Goal: Task Accomplishment & Management: Use online tool/utility

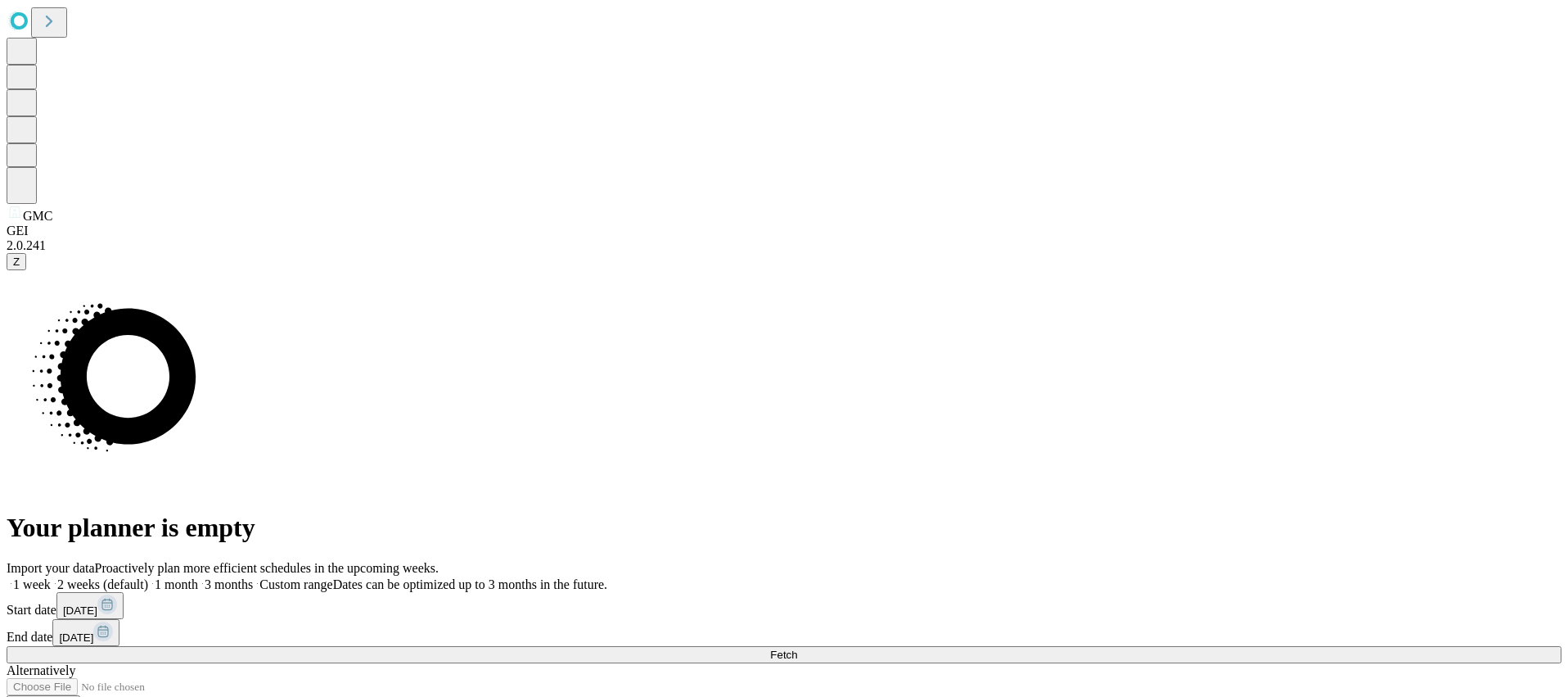
click at [253, 577] on span at bounding box center [253, 583] width 0 height 14
click at [1131, 646] on button "Fetch" at bounding box center [784, 654] width 1554 height 17
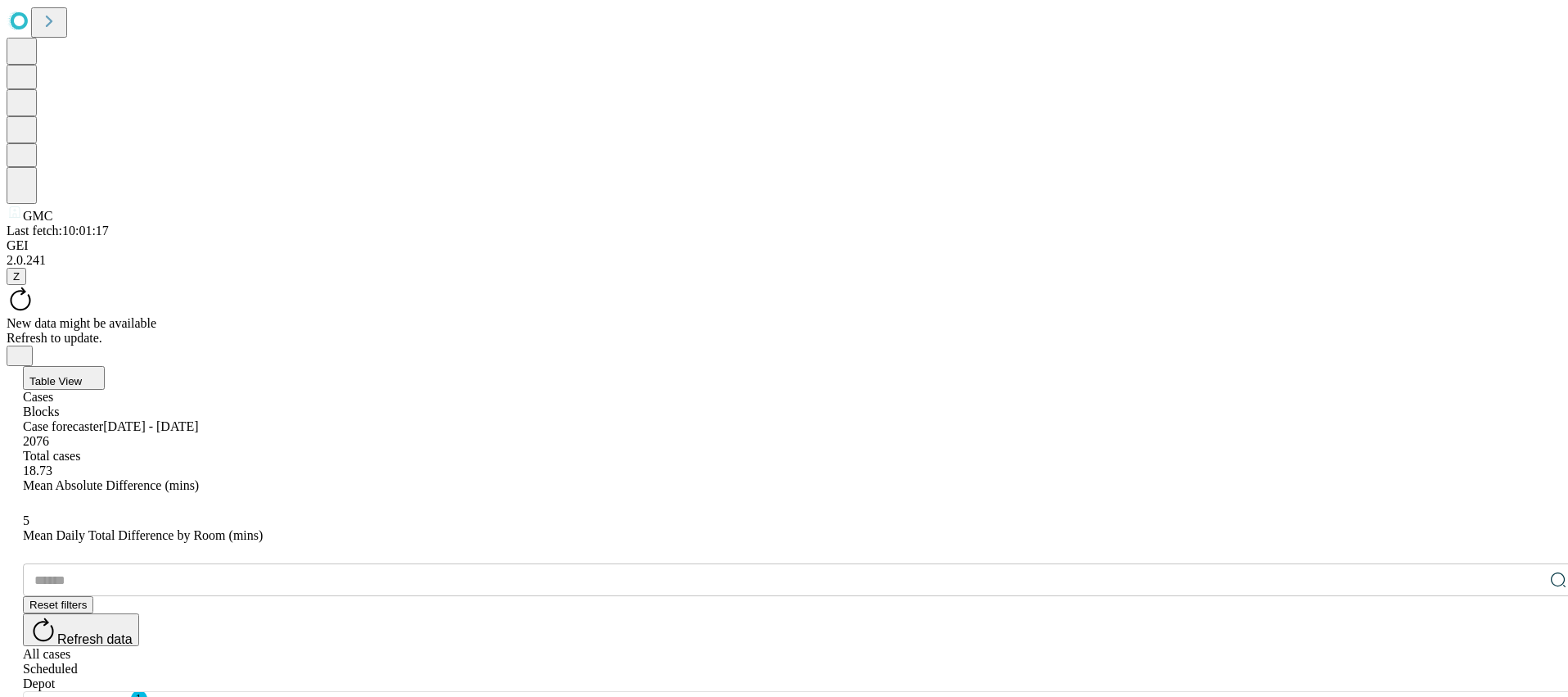
click at [860, 331] on div "Refresh to update." at bounding box center [784, 338] width 1554 height 15
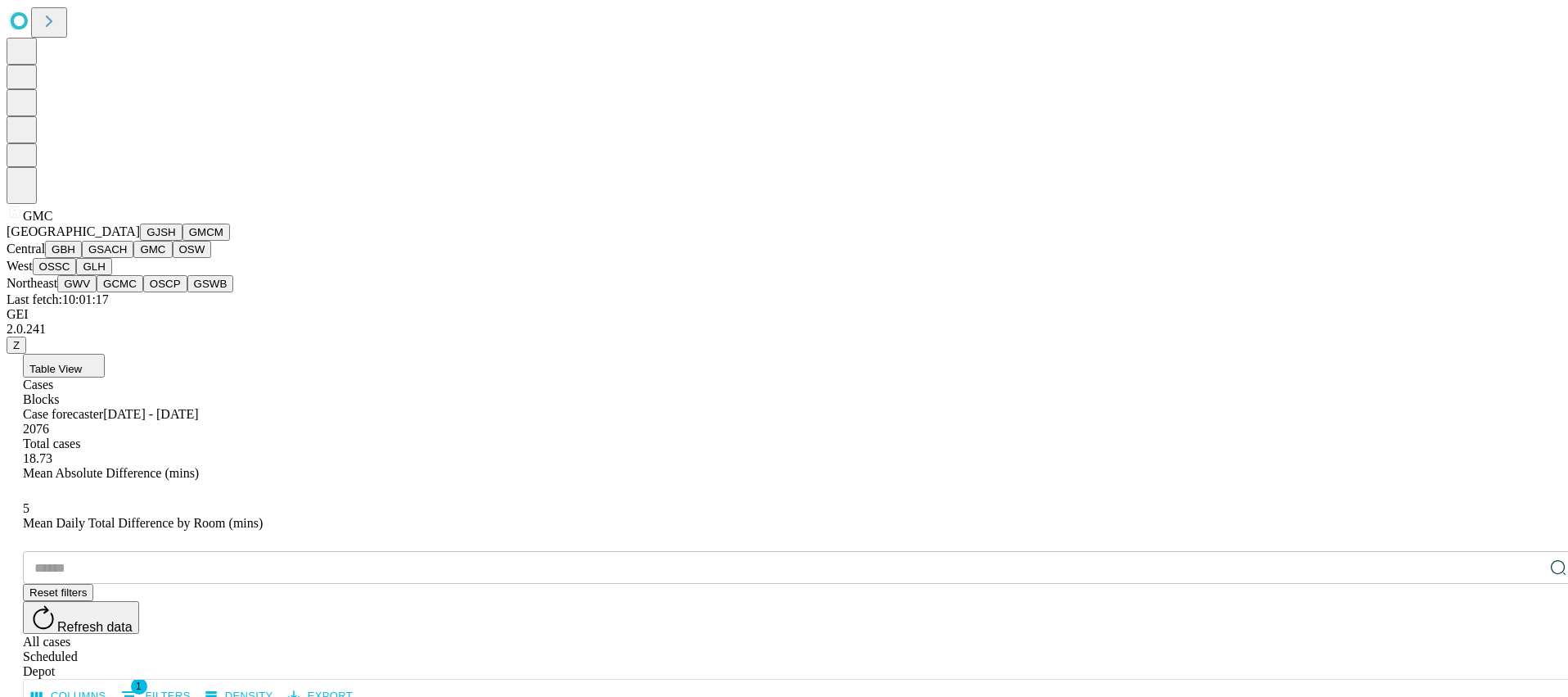
scroll to position [173, 0]
click at [77, 275] on button "OSSC" at bounding box center [55, 267] width 44 height 17
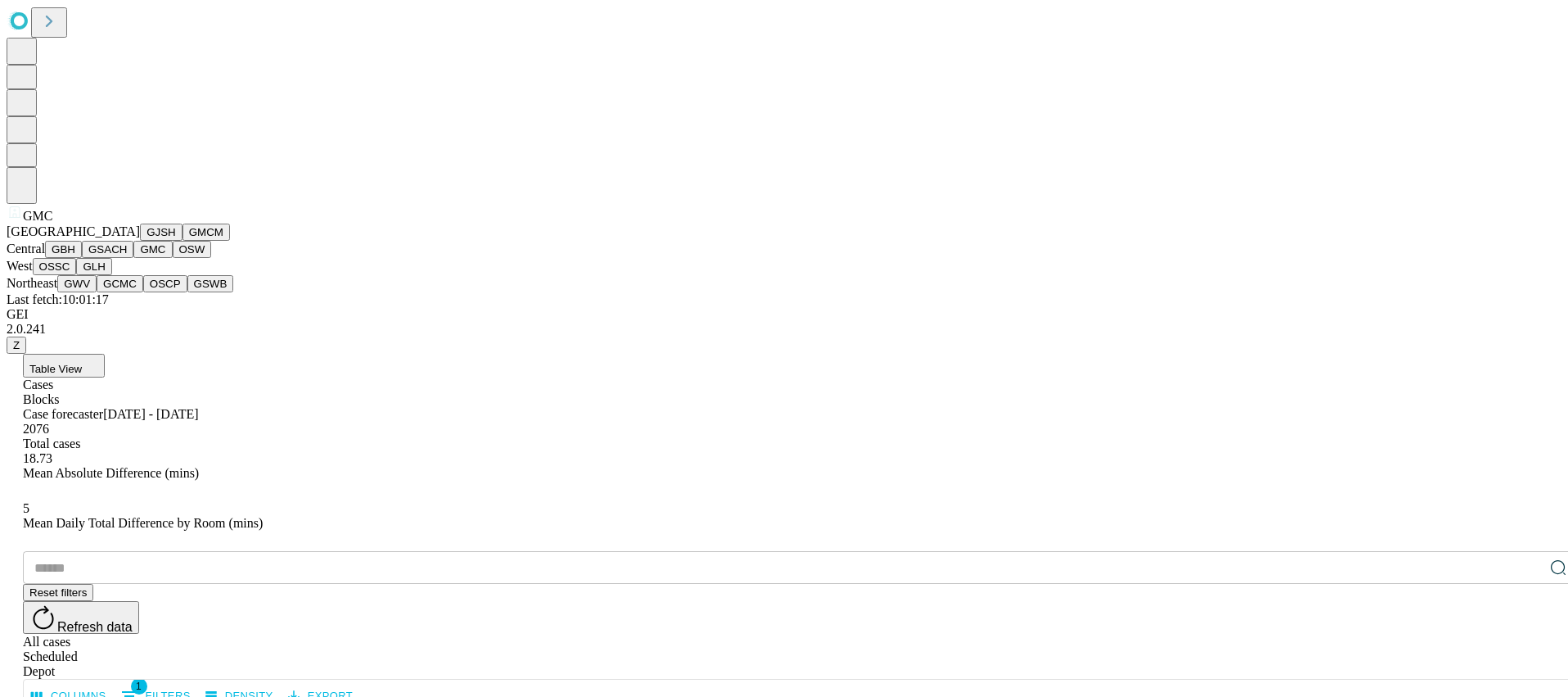
scroll to position [153, 0]
click at [77, 275] on button "OSSC" at bounding box center [55, 267] width 44 height 17
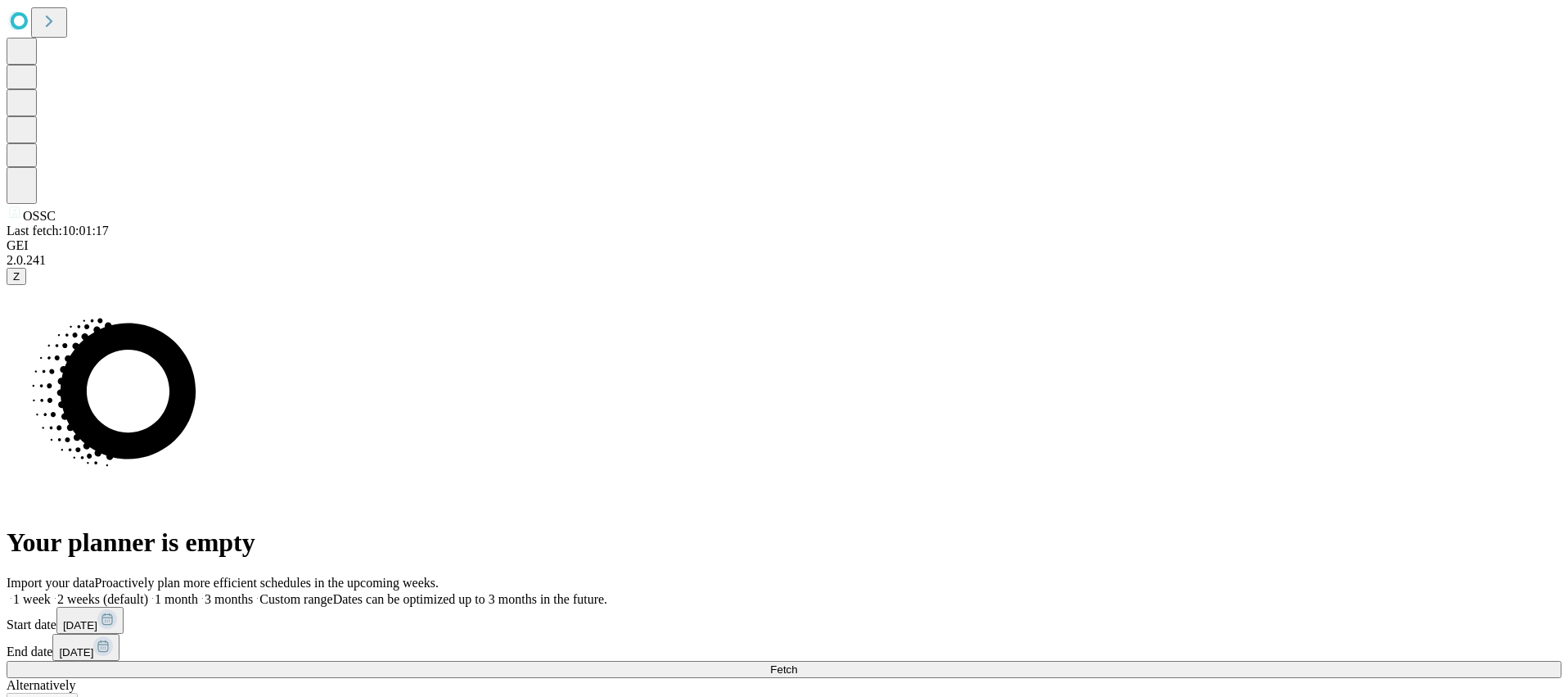
click at [253, 592] on span "3 months" at bounding box center [228, 598] width 49 height 14
click at [1161, 660] on button "Fetch" at bounding box center [784, 669] width 1554 height 17
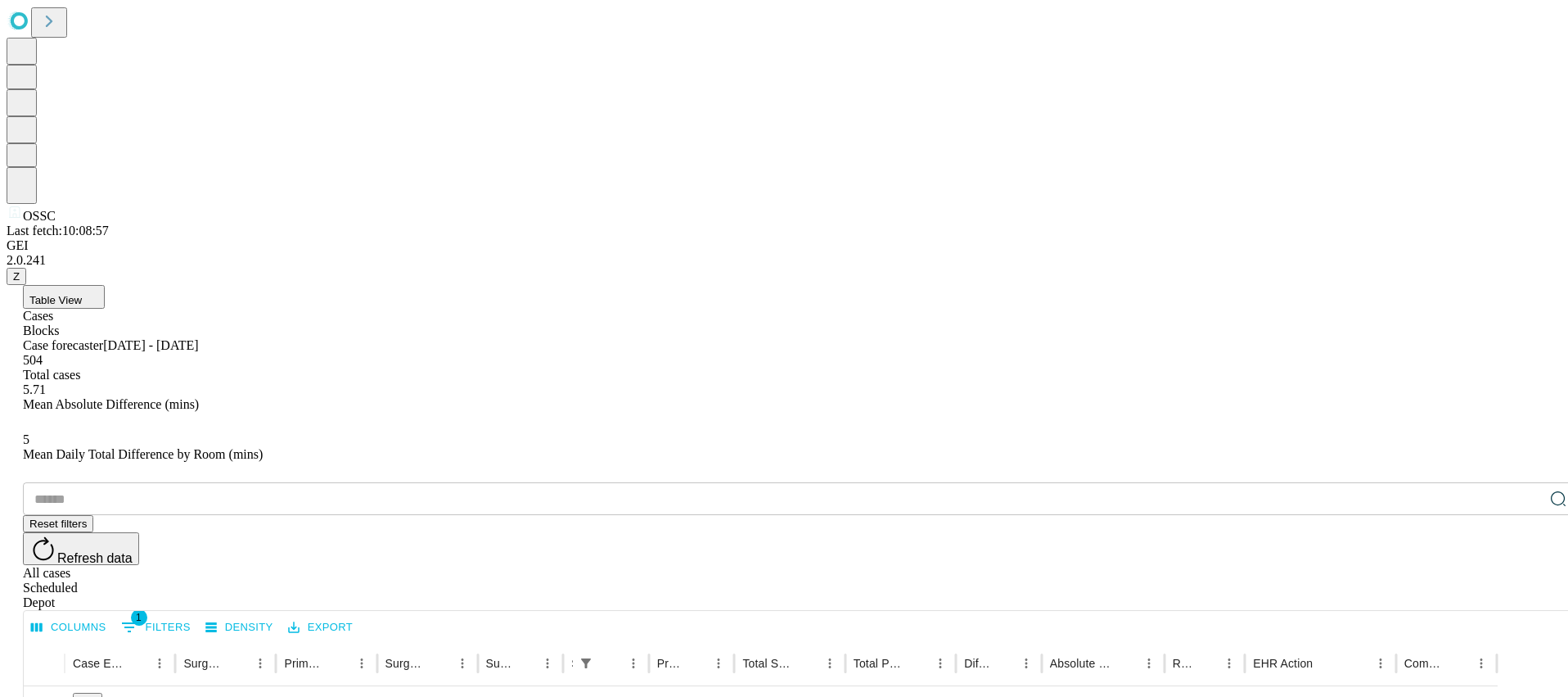
click at [290, 482] on div "​" at bounding box center [800, 498] width 1554 height 33
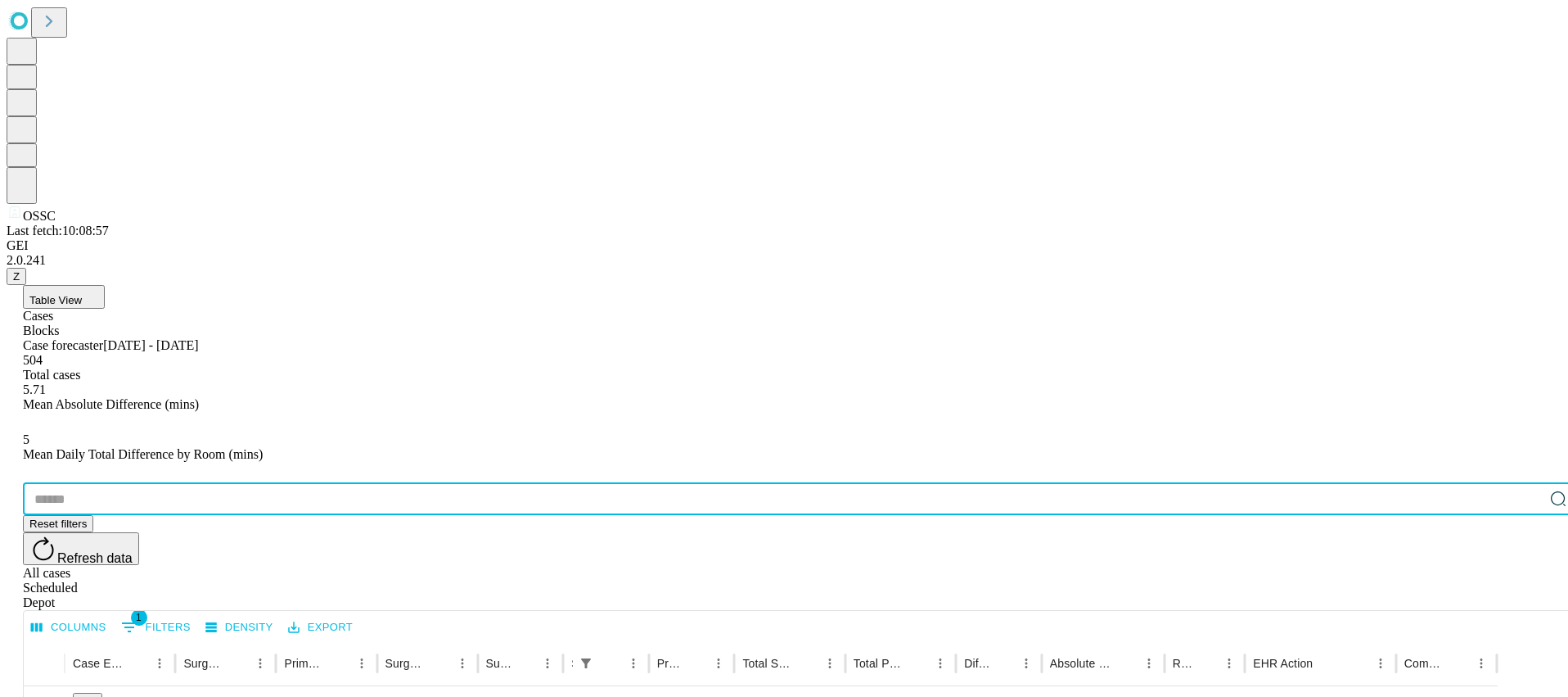
paste input "*******"
type input "*******"
click at [52, 696] on icon "Expand" at bounding box center [44, 706] width 16 height 16
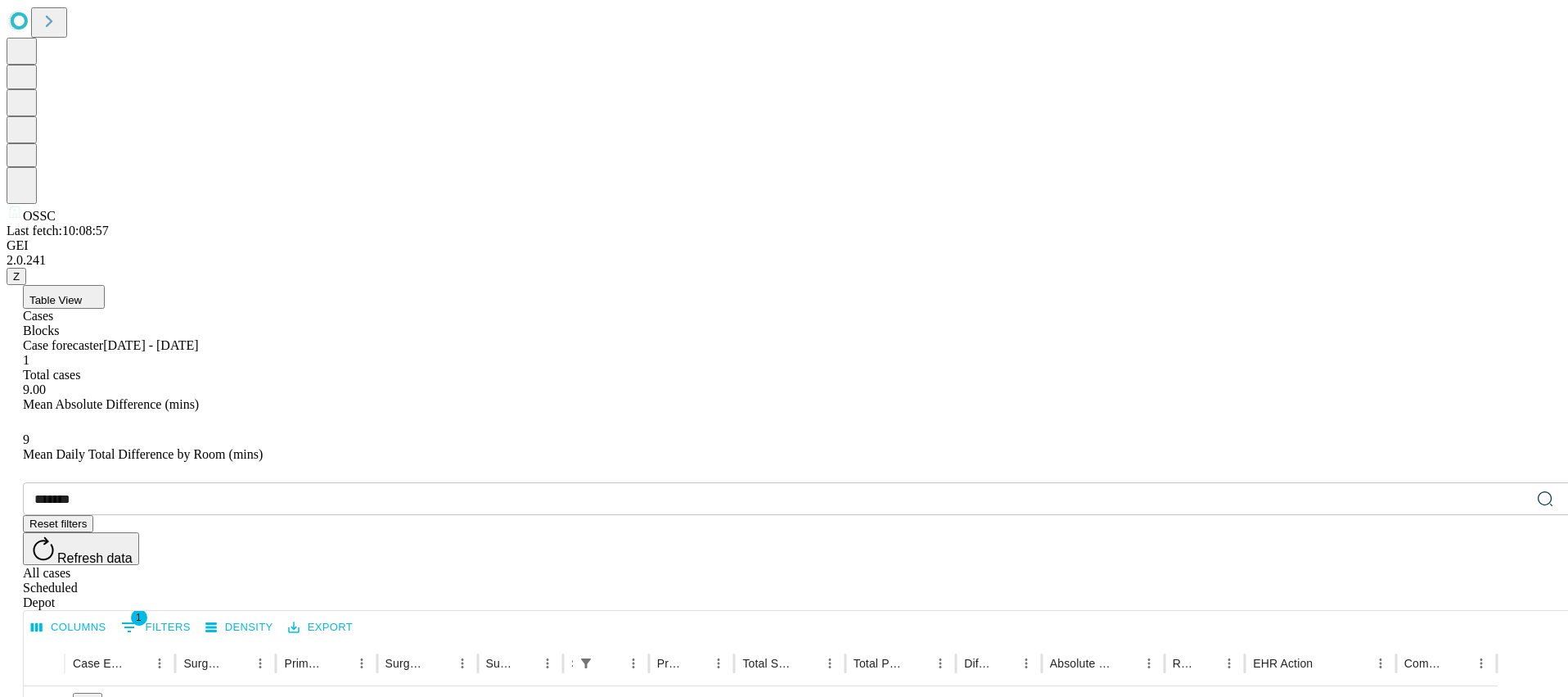
drag, startPoint x: 304, startPoint y: 242, endPoint x: 170, endPoint y: 261, distance: 135.3
click at [1556, 494] on icon at bounding box center [1559, 496] width 6 height 6
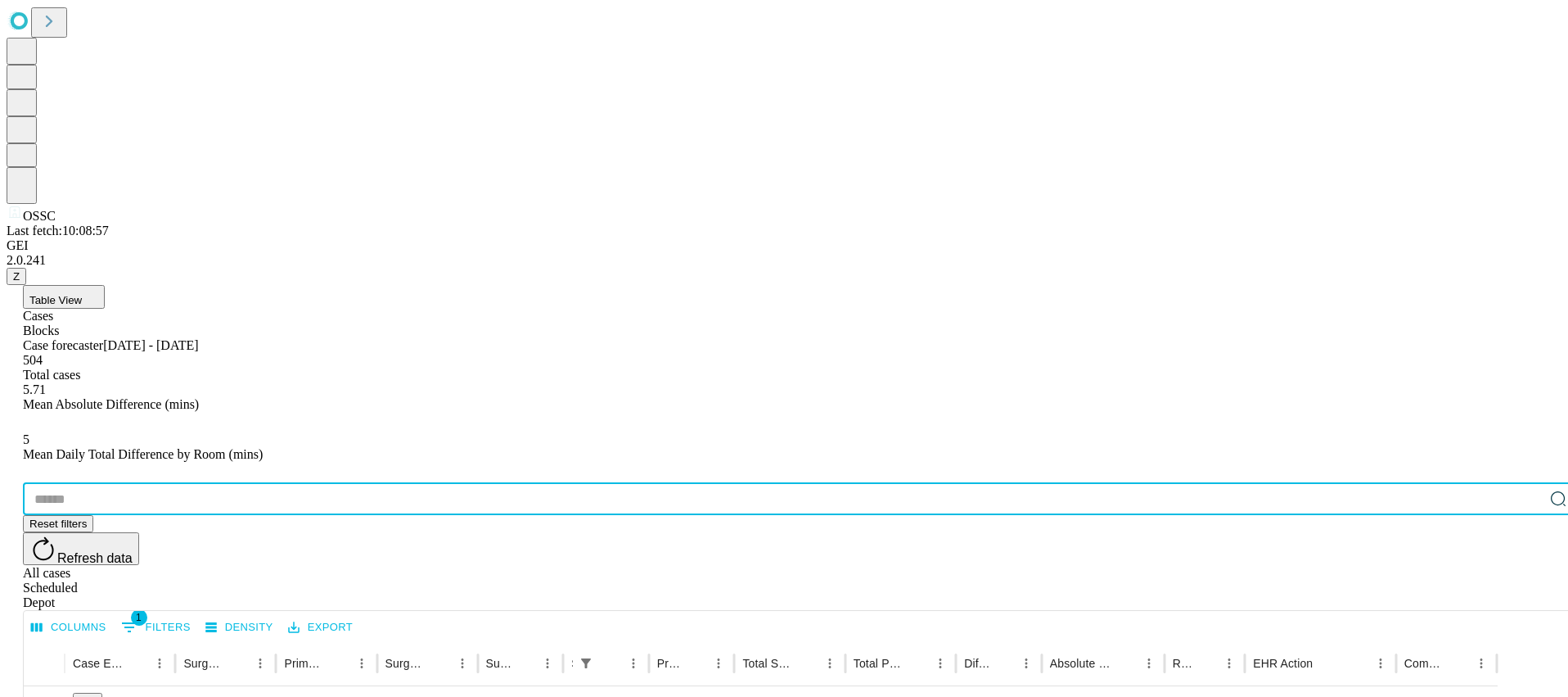
click at [178, 482] on input "text" at bounding box center [783, 498] width 1520 height 33
paste input "*******"
type input "*******"
click at [96, 695] on icon at bounding box center [88, 703] width 16 height 16
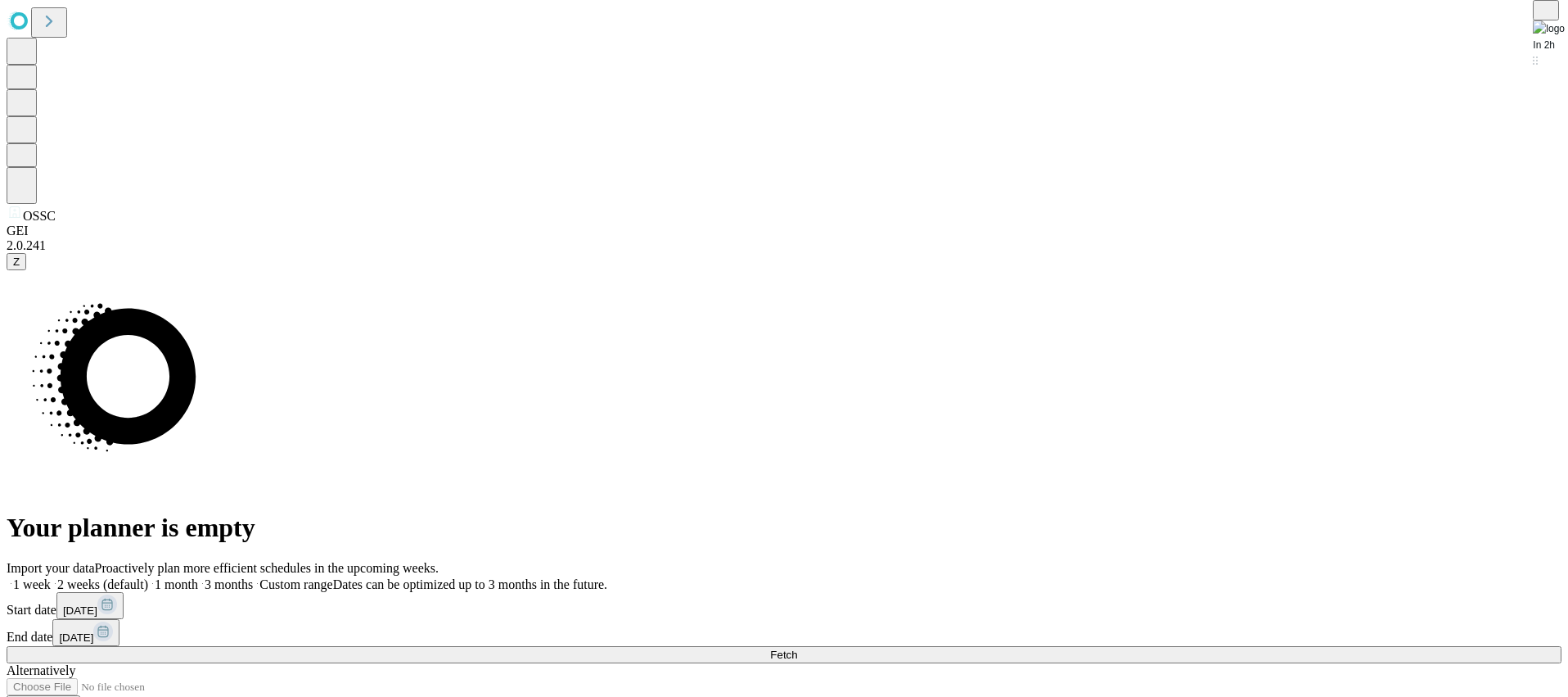
drag, startPoint x: 1098, startPoint y: 300, endPoint x: 1098, endPoint y: 318, distance: 18.0
click at [253, 577] on span at bounding box center [253, 583] width 0 height 14
click at [1166, 646] on button "Fetch" at bounding box center [784, 654] width 1554 height 17
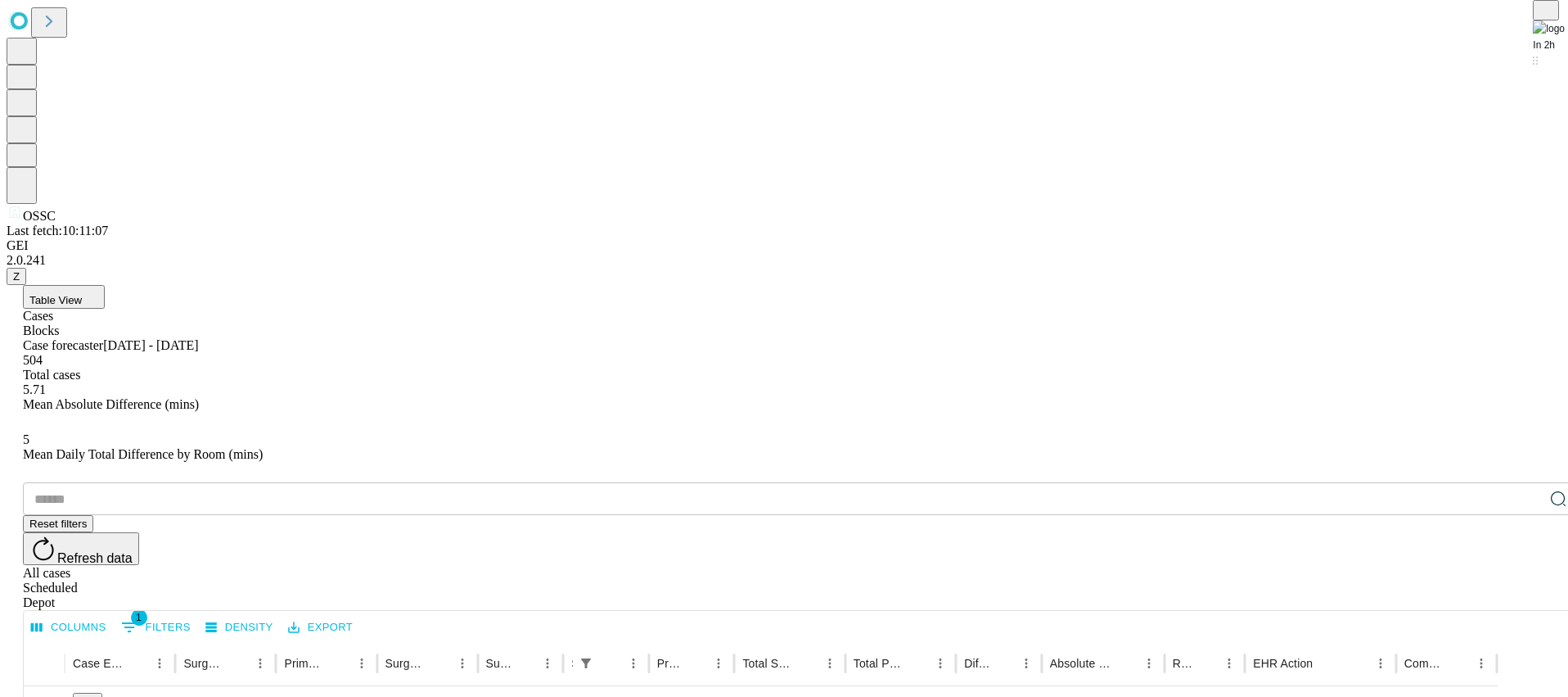
drag, startPoint x: 137, startPoint y: 30, endPoint x: 138, endPoint y: 40, distance: 10.0
click at [81, 294] on span "Table View" at bounding box center [55, 299] width 52 height 12
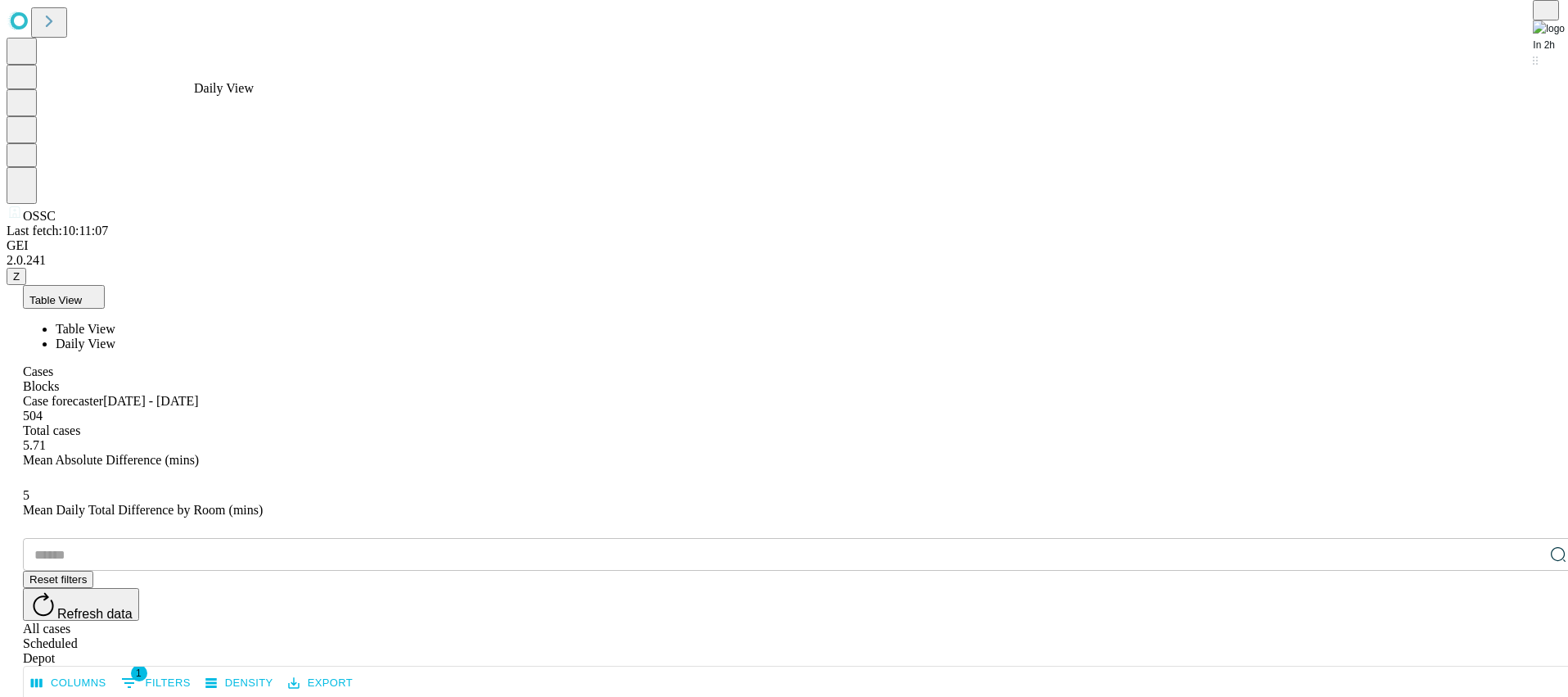
click at [115, 336] on span "Daily View" at bounding box center [85, 343] width 59 height 14
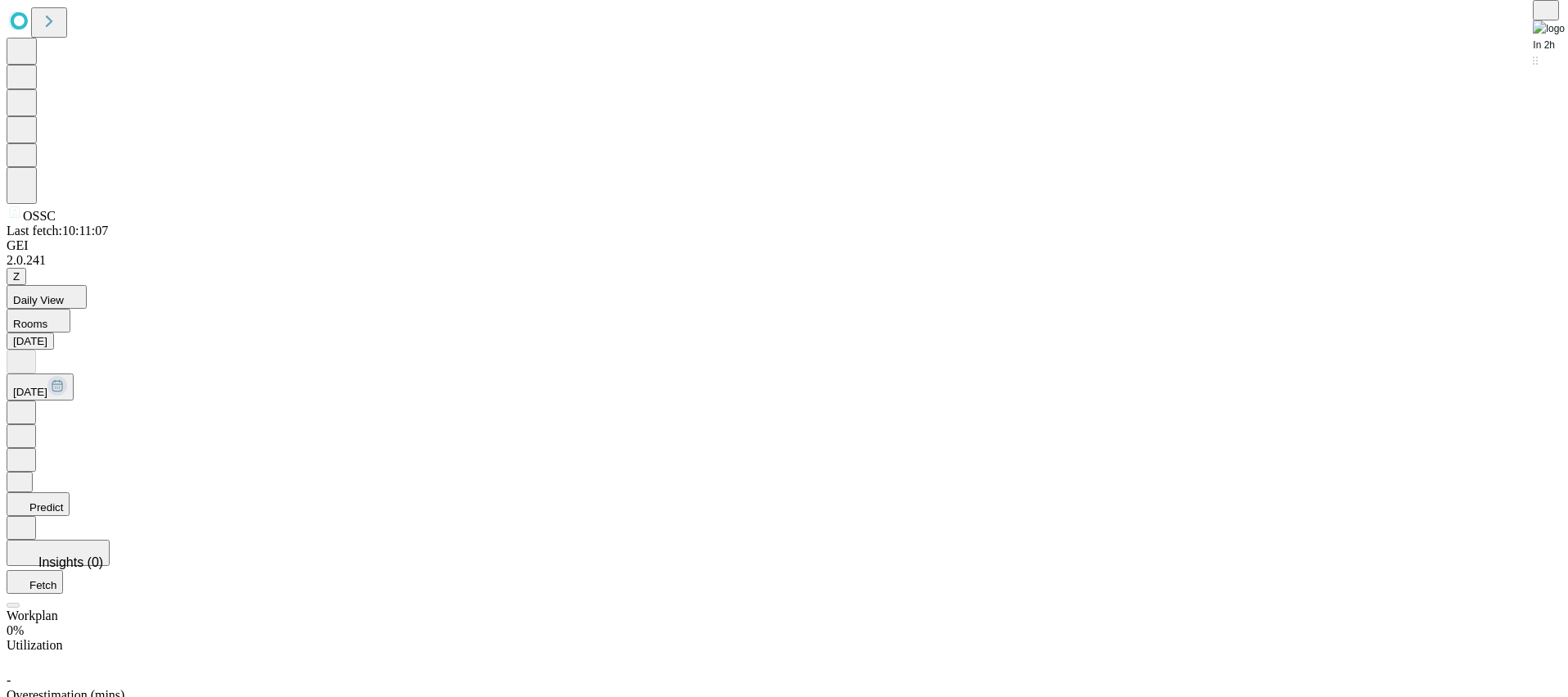
click at [48, 386] on span "[DATE]" at bounding box center [30, 391] width 35 height 12
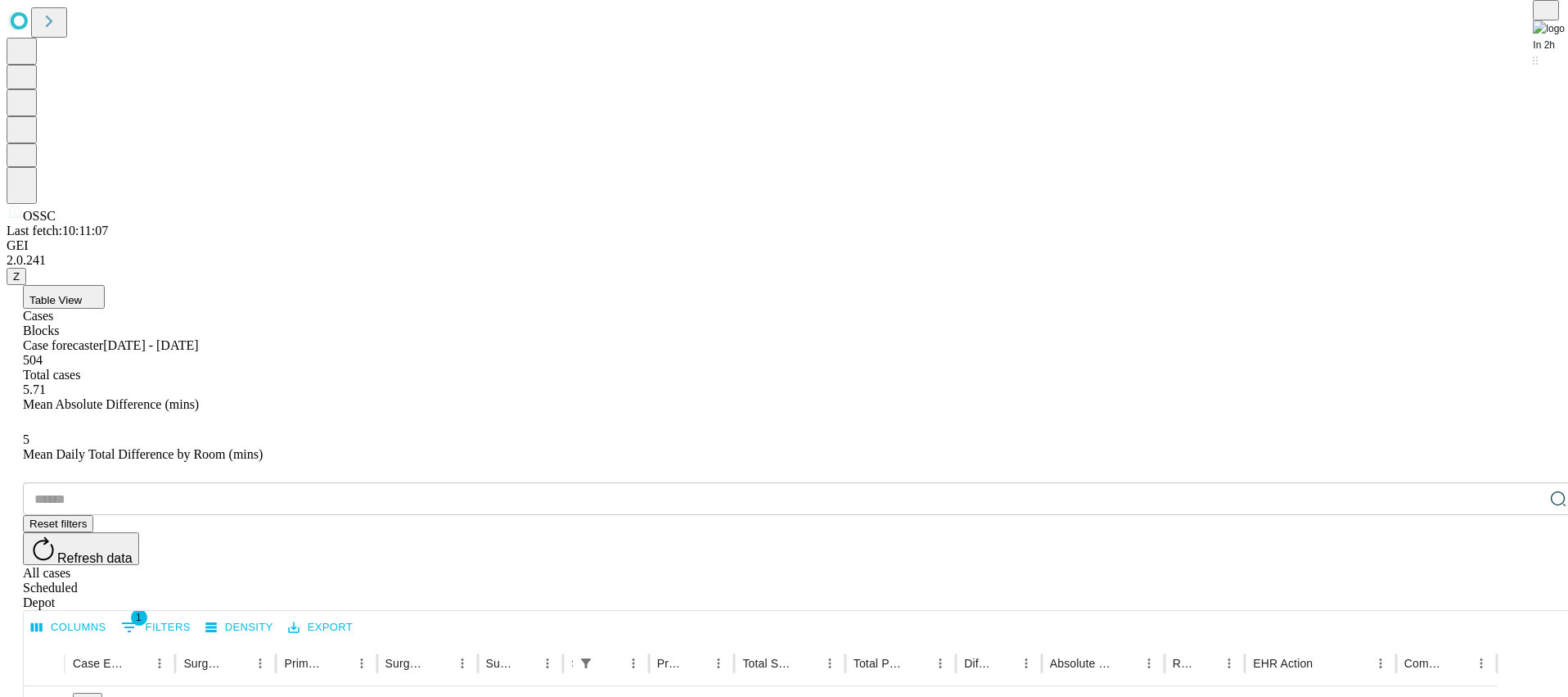
scroll to position [1221, 0]
